Goal: Navigation & Orientation: Find specific page/section

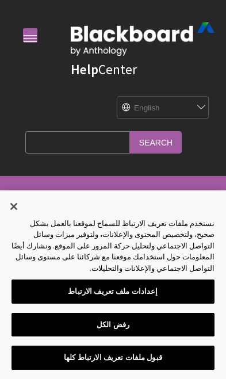
click at [180, 108] on select "English عربية Català Cymraeg Deutsch Español Suomi Français עברית Italiano 日本語 …" at bounding box center [157, 108] width 81 height 23
select select "/ar-sa/Learn/Student/Ultra/Stay_in_the_Loop/Activity_Stream"
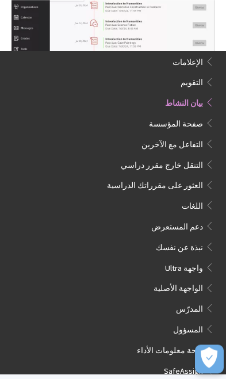
scroll to position [722, 0]
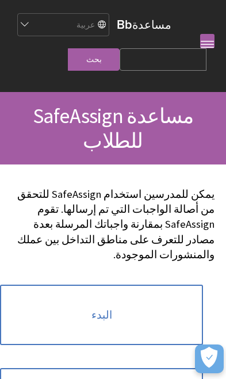
scroll to position [732, 0]
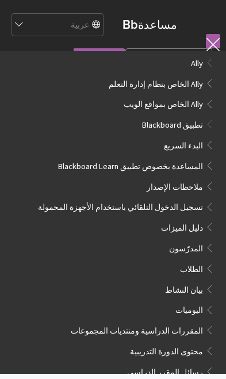
scroll to position [722, 0]
